Goal: Information Seeking & Learning: Compare options

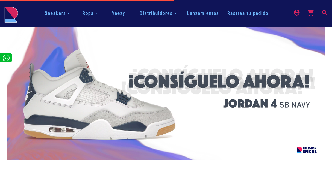
click at [210, 26] on nav "Sneakers Hombre Mujer Niños Todos Artículos de limpieza Ropa Chamarras y Hoodie…" at bounding box center [166, 13] width 332 height 27
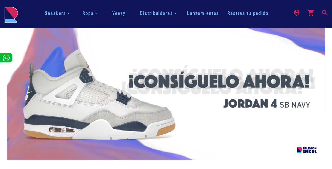
click at [324, 10] on mat-icon "search" at bounding box center [324, 12] width 7 height 7
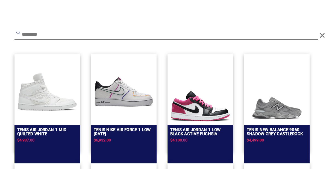
click at [105, 35] on input "text" at bounding box center [165, 35] width 303 height 10
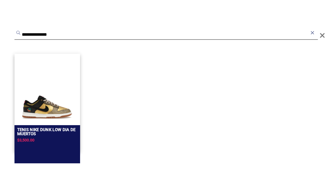
type input "**********"
drag, startPoint x: 36, startPoint y: 98, endPoint x: 44, endPoint y: 107, distance: 11.4
click at [36, 98] on img at bounding box center [47, 107] width 60 height 29
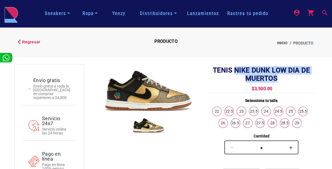
drag, startPoint x: 234, startPoint y: 70, endPoint x: 280, endPoint y: 88, distance: 50.3
click at [289, 82] on h2 "Tenis Nike Dunk Low Dia De Muertos" at bounding box center [261, 74] width 105 height 16
copy h2 "Nike Dunk Low Dia De Muertos"
click at [322, 12] on mat-icon "search" at bounding box center [324, 12] width 7 height 7
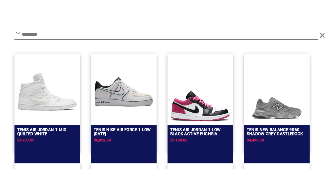
click at [200, 34] on input "text" at bounding box center [165, 35] width 303 height 10
click at [200, 35] on input "text" at bounding box center [165, 35] width 303 height 10
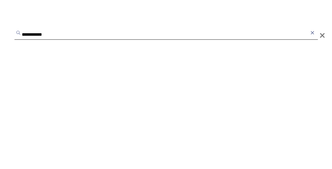
click at [53, 35] on input "**********" at bounding box center [165, 35] width 303 height 10
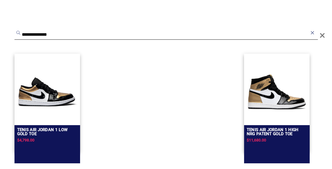
type input "**********"
click at [275, 82] on img at bounding box center [277, 92] width 60 height 60
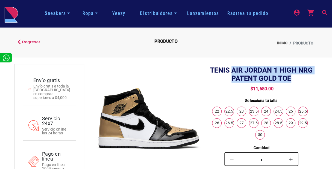
drag, startPoint x: 233, startPoint y: 69, endPoint x: 303, endPoint y: 79, distance: 70.1
click at [303, 79] on h2 "Tenis Air Jordan 1 High Nrg Patent Gold Toe" at bounding box center [261, 74] width 105 height 16
copy h2 "Air Jordan 1 High Nrg Patent Gold Toe"
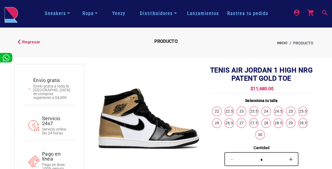
click at [327, 14] on mat-icon "search" at bounding box center [324, 12] width 7 height 7
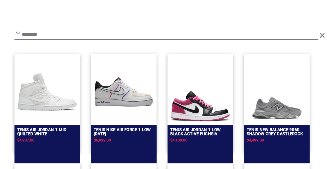
click at [122, 32] on input "text" at bounding box center [165, 35] width 303 height 10
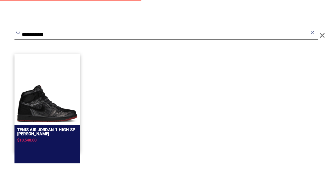
type input "**********"
click at [55, 87] on img at bounding box center [47, 103] width 60 height 37
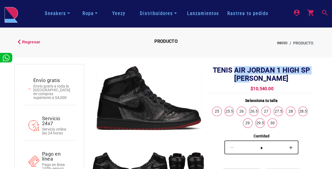
copy h2 "Air Jordan 1 High Sp [PERSON_NAME]"
drag, startPoint x: 233, startPoint y: 71, endPoint x: 274, endPoint y: 78, distance: 41.6
click at [274, 78] on h2 "Tenis Air Jordan 1 High Sp [PERSON_NAME]" at bounding box center [261, 74] width 105 height 16
click at [323, 10] on mat-icon "search" at bounding box center [324, 12] width 7 height 7
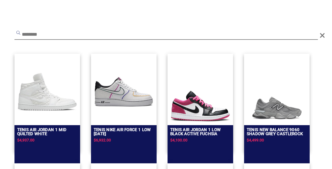
click at [125, 37] on input "text" at bounding box center [165, 35] width 303 height 10
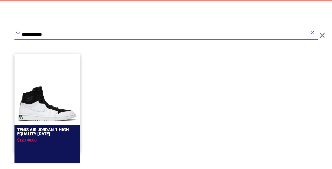
type input "**********"
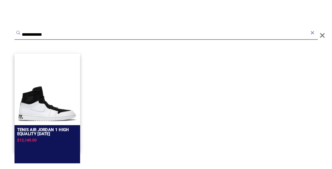
click at [27, 94] on img at bounding box center [47, 104] width 60 height 36
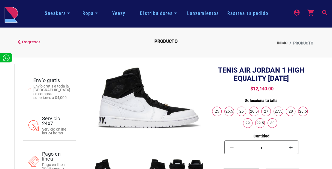
copy h2 "Air Jordan 1 High Equality [DATE]"
drag, startPoint x: 239, startPoint y: 71, endPoint x: 280, endPoint y: 91, distance: 45.1
click at [280, 83] on h2 "Tenis Air Jordan 1 High Equality [DATE]" at bounding box center [261, 74] width 105 height 16
click at [324, 13] on mat-icon "search" at bounding box center [324, 12] width 7 height 7
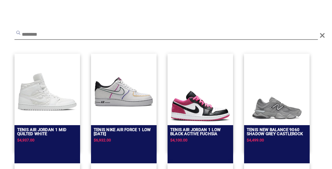
click at [153, 36] on input "text" at bounding box center [165, 35] width 303 height 10
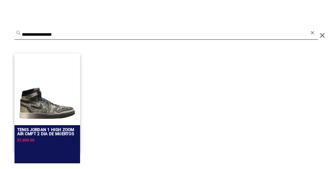
type input "**********"
click at [35, 90] on img at bounding box center [47, 100] width 60 height 43
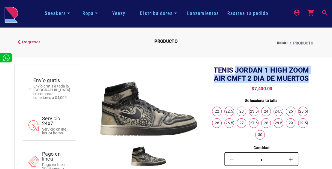
copy h2 "Jordan 1 High Zoom Air Cmft 2 Dia De Muertos"
drag, startPoint x: 235, startPoint y: 70, endPoint x: 288, endPoint y: 106, distance: 63.6
click at [309, 81] on h2 "Tenis Jordan 1 High Zoom Air Cmft 2 Dia De Muertos" at bounding box center [261, 74] width 105 height 16
click at [326, 13] on mat-icon "search" at bounding box center [324, 12] width 7 height 7
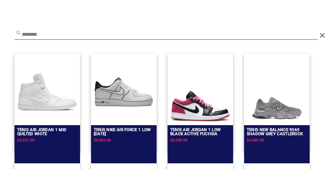
click at [173, 34] on input "text" at bounding box center [165, 35] width 303 height 10
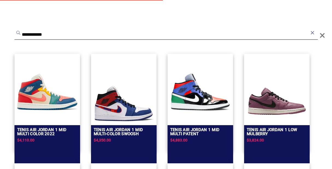
type input "**********"
drag, startPoint x: 200, startPoint y: 93, endPoint x: 183, endPoint y: 102, distance: 19.2
click at [183, 102] on img at bounding box center [200, 92] width 60 height 60
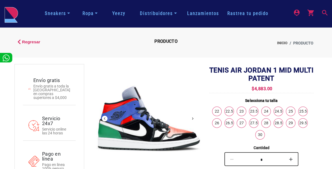
drag, startPoint x: 229, startPoint y: 70, endPoint x: 280, endPoint y: 79, distance: 52.0
click at [280, 79] on div at bounding box center [305, 118] width 418 height 105
click at [230, 70] on div at bounding box center [305, 118] width 418 height 105
drag, startPoint x: 230, startPoint y: 69, endPoint x: 275, endPoint y: 80, distance: 45.8
click at [275, 80] on div at bounding box center [305, 118] width 418 height 105
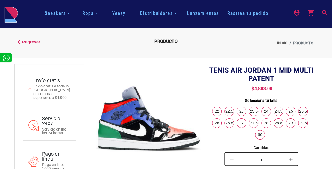
click at [212, 87] on h4 "$4,883.00" at bounding box center [261, 89] width 105 height 4
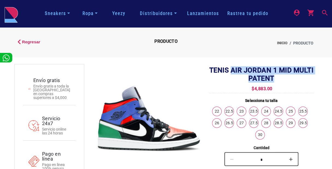
drag, startPoint x: 231, startPoint y: 69, endPoint x: 300, endPoint y: 81, distance: 70.2
click at [300, 81] on h2 "Tenis Air Jordan 1 Mid Multi Patent" at bounding box center [261, 74] width 105 height 16
copy h2 "Air Jordan 1 Mid Multi Patent"
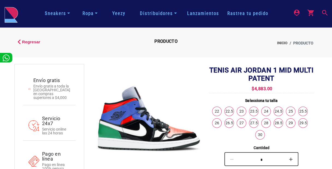
click at [325, 14] on mat-icon "search" at bounding box center [324, 12] width 7 height 7
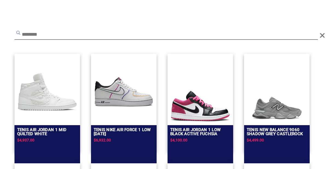
click at [186, 34] on input "text" at bounding box center [165, 35] width 303 height 10
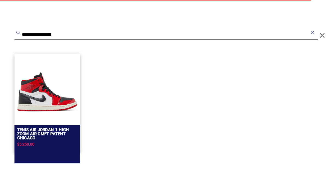
type input "**********"
click at [43, 97] on img at bounding box center [47, 92] width 60 height 60
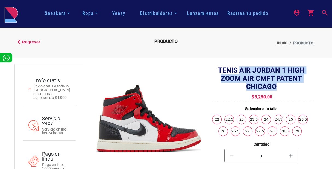
drag, startPoint x: 240, startPoint y: 71, endPoint x: 278, endPoint y: 87, distance: 41.3
click at [278, 87] on h2 "Tenis Air Jordan 1 High Zoom Air Cmft Patent Chicago" at bounding box center [261, 78] width 105 height 25
copy h2 "Air Jordan 1 High Zoom Air Cmft Patent Chicago"
click at [324, 10] on mat-icon "search" at bounding box center [324, 12] width 7 height 7
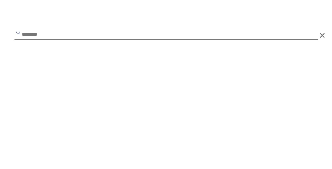
click at [152, 37] on input "text" at bounding box center [165, 35] width 303 height 10
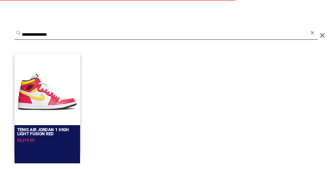
type input "**********"
click at [49, 89] on img at bounding box center [47, 92] width 60 height 60
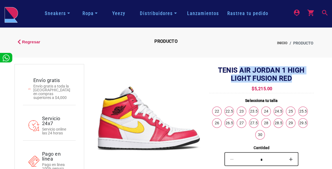
drag, startPoint x: 240, startPoint y: 69, endPoint x: 296, endPoint y: 80, distance: 57.0
click at [296, 80] on h2 "Tenis Air Jordan 1 High Light Fusion Red" at bounding box center [261, 74] width 105 height 16
copy h2 "Air Jordan 1 High Light Fusion Red"
click at [325, 11] on mat-icon "search" at bounding box center [324, 12] width 7 height 7
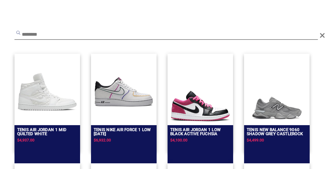
click at [167, 37] on input "text" at bounding box center [165, 35] width 303 height 10
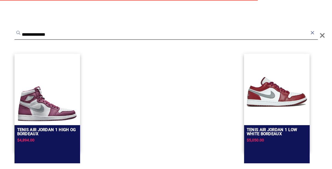
type input "**********"
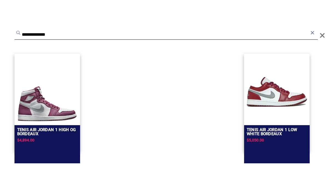
click at [38, 101] on img at bounding box center [47, 104] width 60 height 36
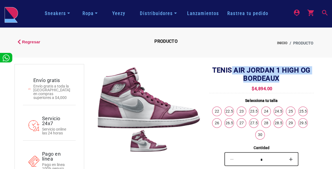
drag, startPoint x: 233, startPoint y: 69, endPoint x: 279, endPoint y: 81, distance: 47.8
click at [279, 81] on h2 "Tenis Air Jordan 1 High Og Bordeaux" at bounding box center [261, 74] width 105 height 16
click at [233, 69] on h2 "Tenis Air Jordan 1 High Og Bordeaux" at bounding box center [261, 74] width 105 height 16
drag, startPoint x: 233, startPoint y: 69, endPoint x: 300, endPoint y: 81, distance: 67.3
click at [295, 79] on h2 "Tenis Air Jordan 1 High Og Bordeaux" at bounding box center [261, 74] width 105 height 16
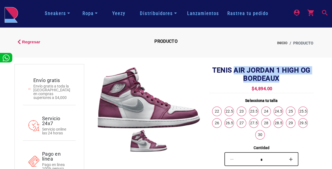
copy h2 "Air Jordan 1 High Og Bordeaux"
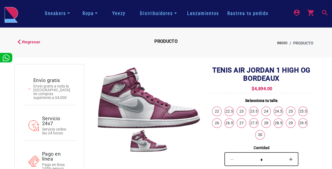
click at [325, 9] on div "Sneakers Hombre Mujer Niños Todos Artículos de limpieza Ropa Chamarras y Hoodie…" at bounding box center [165, 14] width 323 height 14
click at [324, 11] on mat-icon "search" at bounding box center [324, 12] width 7 height 7
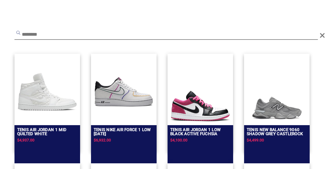
click at [118, 32] on input "text" at bounding box center [165, 35] width 303 height 10
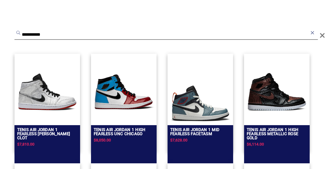
type input "**********"
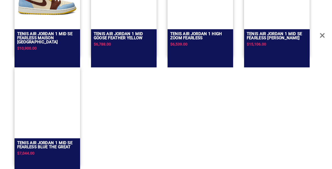
scroll to position [212, 0]
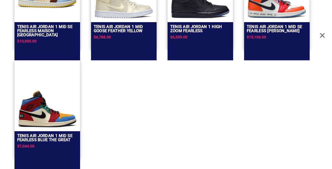
click at [39, 99] on img at bounding box center [47, 109] width 60 height 38
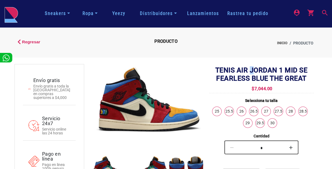
click at [253, 70] on h2 "Tenis Air Jordan 1 Mid Se Fearless Blue The Great" at bounding box center [261, 74] width 105 height 16
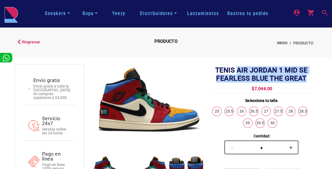
drag, startPoint x: 236, startPoint y: 70, endPoint x: 310, endPoint y: 75, distance: 73.9
click at [310, 75] on h2 "Tenis Air Jordan 1 Mid Se Fearless Blue The Great" at bounding box center [261, 74] width 105 height 16
copy h2 "Air Jordan 1 Mid Se Fearless Blue The Great"
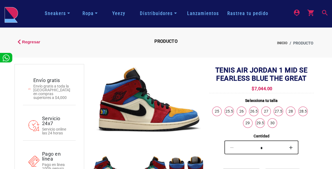
click at [325, 13] on mat-icon "search" at bounding box center [324, 12] width 7 height 7
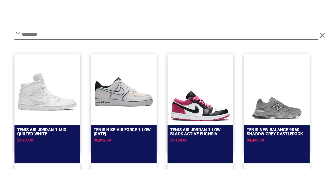
click at [119, 34] on input "text" at bounding box center [165, 35] width 303 height 10
click at [91, 34] on input "text" at bounding box center [165, 35] width 303 height 10
click at [76, 35] on input "text" at bounding box center [165, 35] width 303 height 10
click at [73, 34] on input "text" at bounding box center [165, 35] width 303 height 10
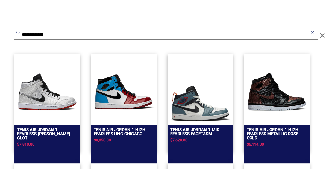
type input "**********"
click at [129, 87] on img at bounding box center [124, 92] width 60 height 60
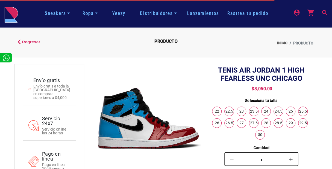
drag, startPoint x: 252, startPoint y: 68, endPoint x: 236, endPoint y: 69, distance: 16.1
click at [252, 69] on h2 "Tenis Air Jordan 1 High Fearless Unc Chicago" at bounding box center [261, 74] width 105 height 16
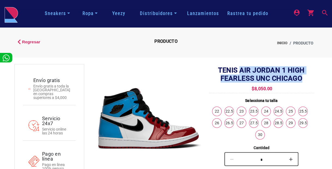
drag, startPoint x: 240, startPoint y: 70, endPoint x: 302, endPoint y: 82, distance: 63.3
click at [302, 82] on h2 "Tenis Air Jordan 1 High Fearless Unc Chicago" at bounding box center [261, 74] width 105 height 16
click at [324, 13] on mat-icon "search" at bounding box center [324, 12] width 7 height 7
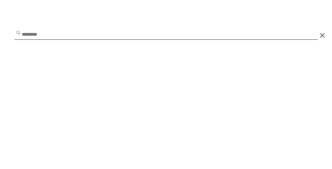
click at [148, 35] on input "text" at bounding box center [165, 35] width 303 height 10
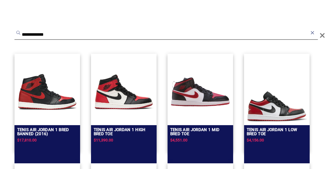
type input "**********"
click at [123, 88] on img at bounding box center [124, 92] width 60 height 60
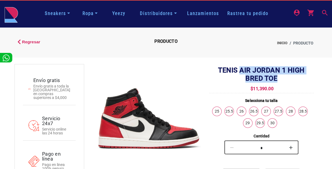
copy h2 "Air Jordan 1 High Bred Toe"
drag, startPoint x: 240, startPoint y: 68, endPoint x: 245, endPoint y: 96, distance: 28.1
click at [282, 79] on h2 "Tenis Air Jordan 1 High Bred Toe" at bounding box center [261, 74] width 105 height 16
